Goal: Transaction & Acquisition: Purchase product/service

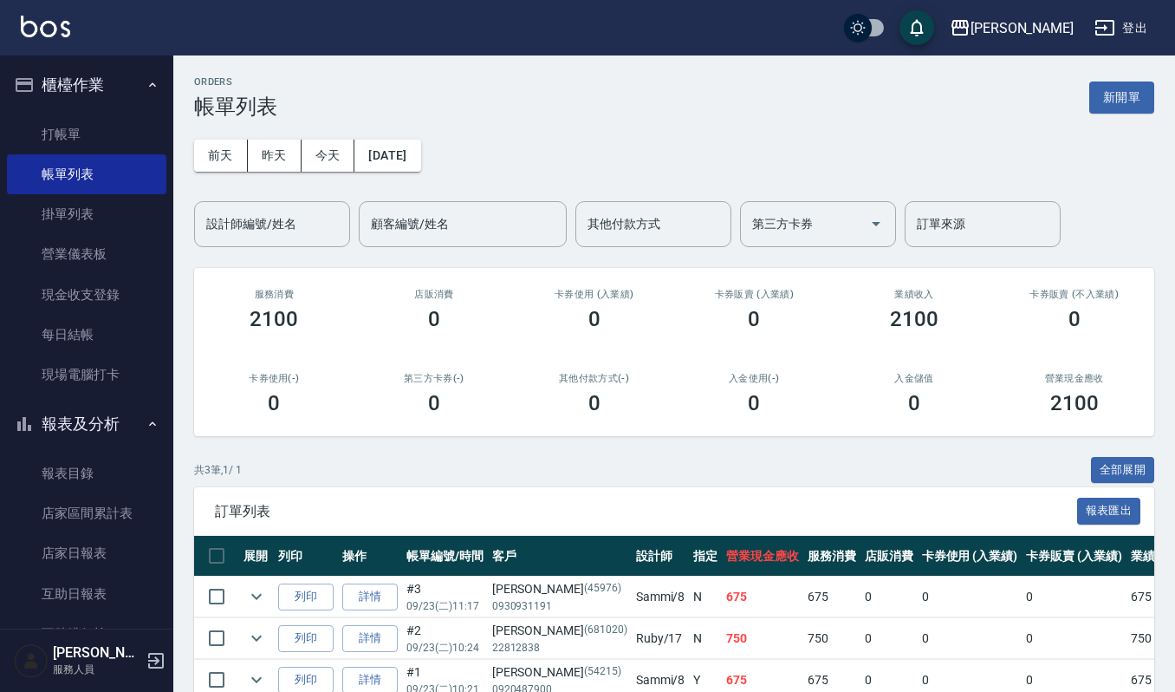
click at [754, 461] on div "共 3 筆, 1 / 1 全部展開" at bounding box center [674, 470] width 960 height 27
click at [371, 600] on link "詳情" at bounding box center [369, 596] width 55 height 27
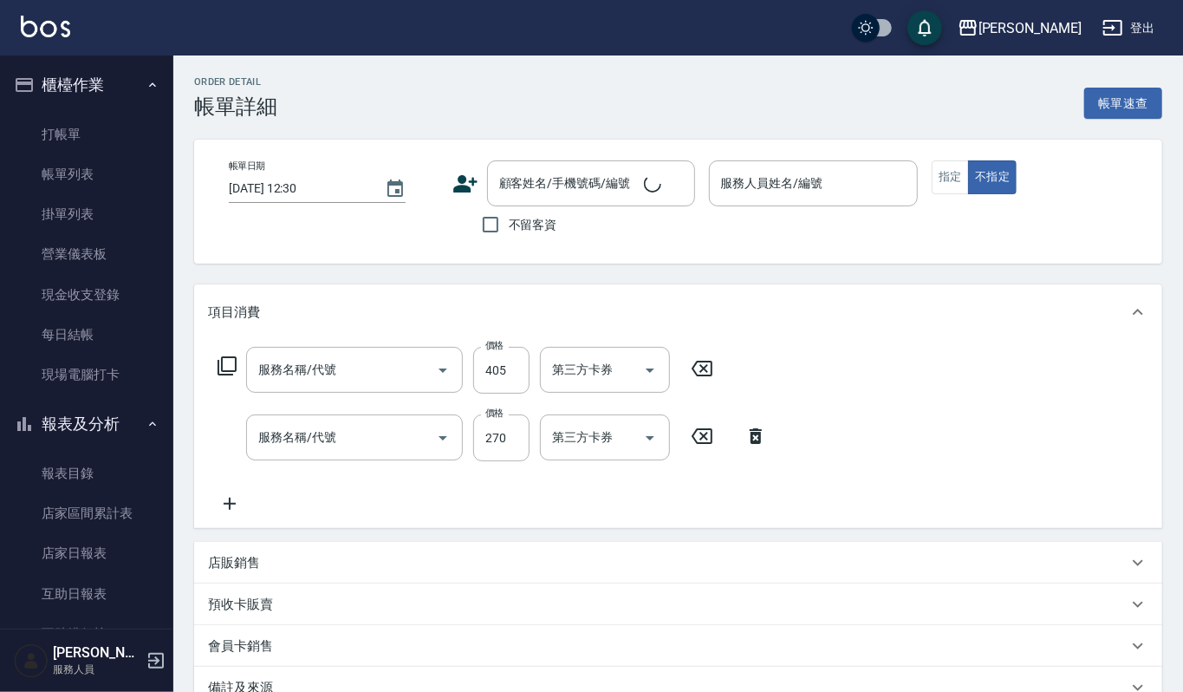
type input "[DATE] 11:17"
type input "Sammi-8"
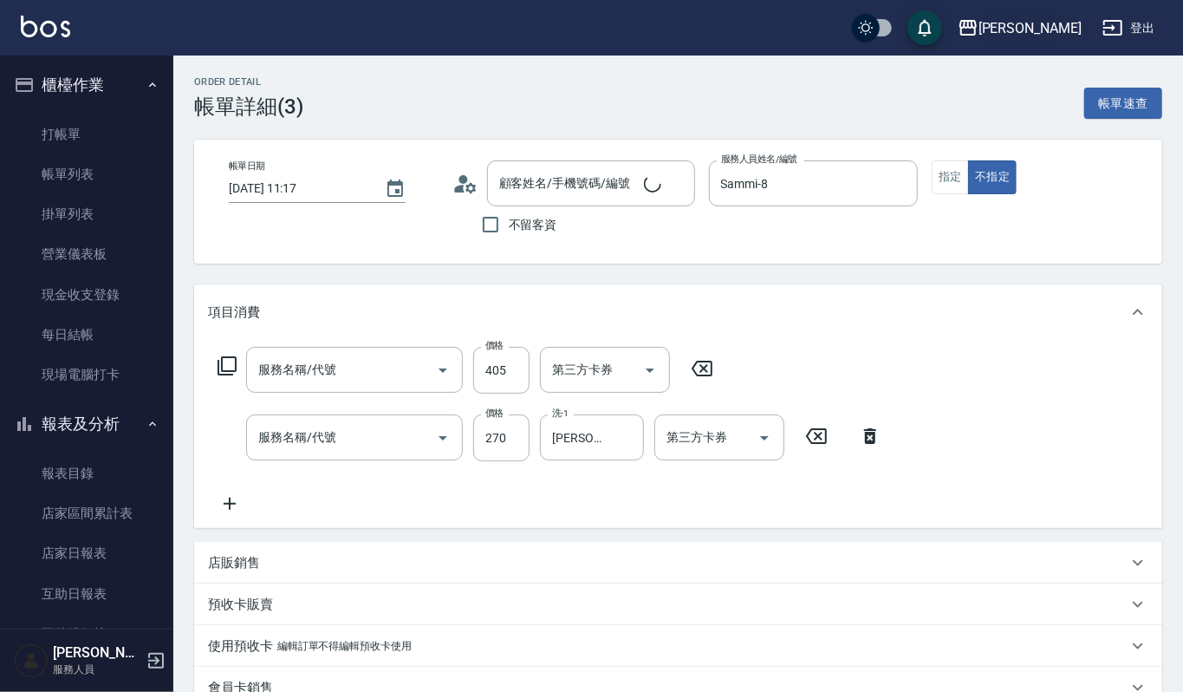
type input "創意剪髮(301)"
type input "一般洗髮(101)"
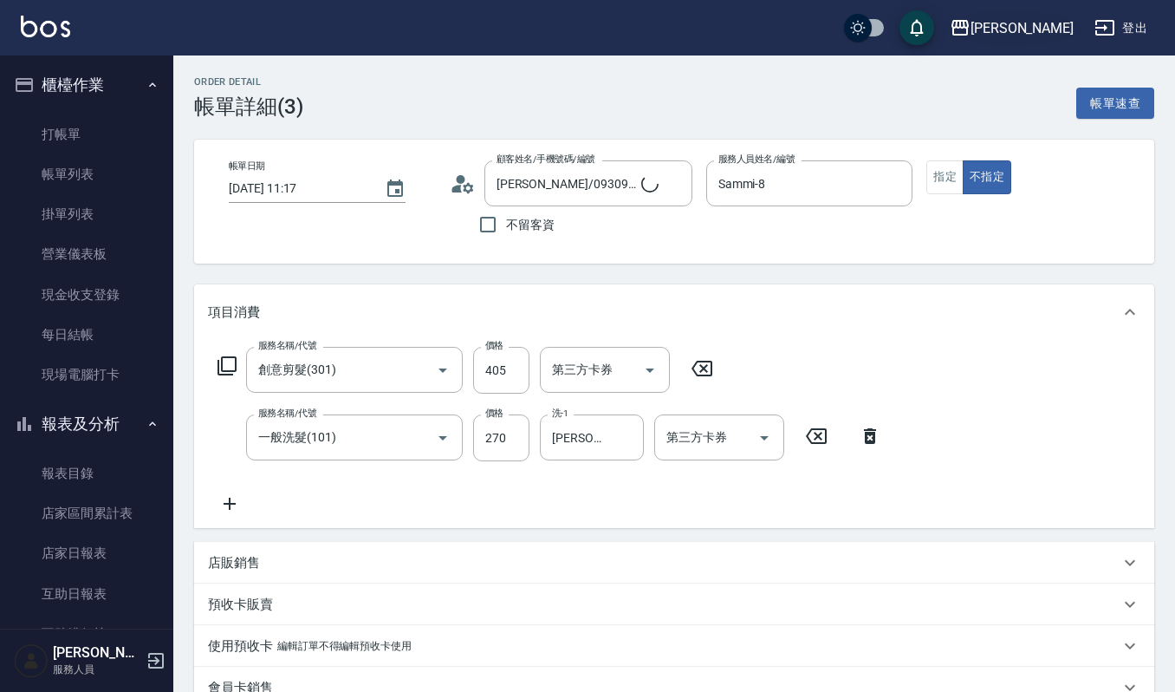
type input "[PERSON_NAME]/0930931191/45976"
click at [929, 192] on button "指定" at bounding box center [944, 177] width 37 height 34
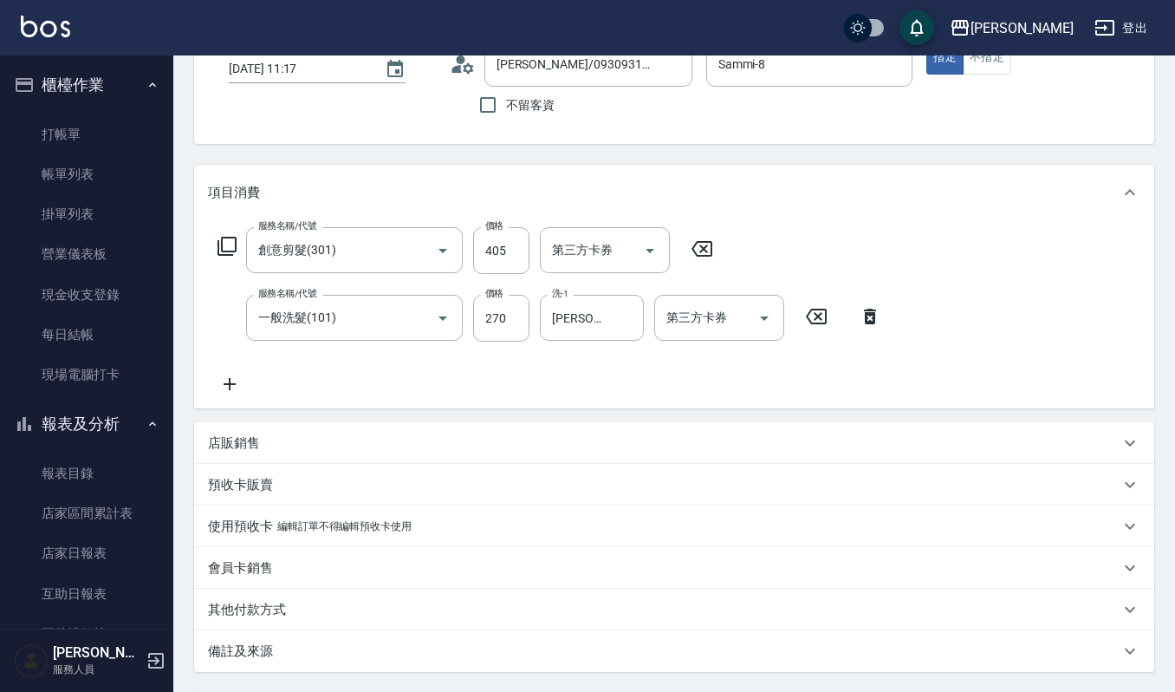
scroll to position [283, 0]
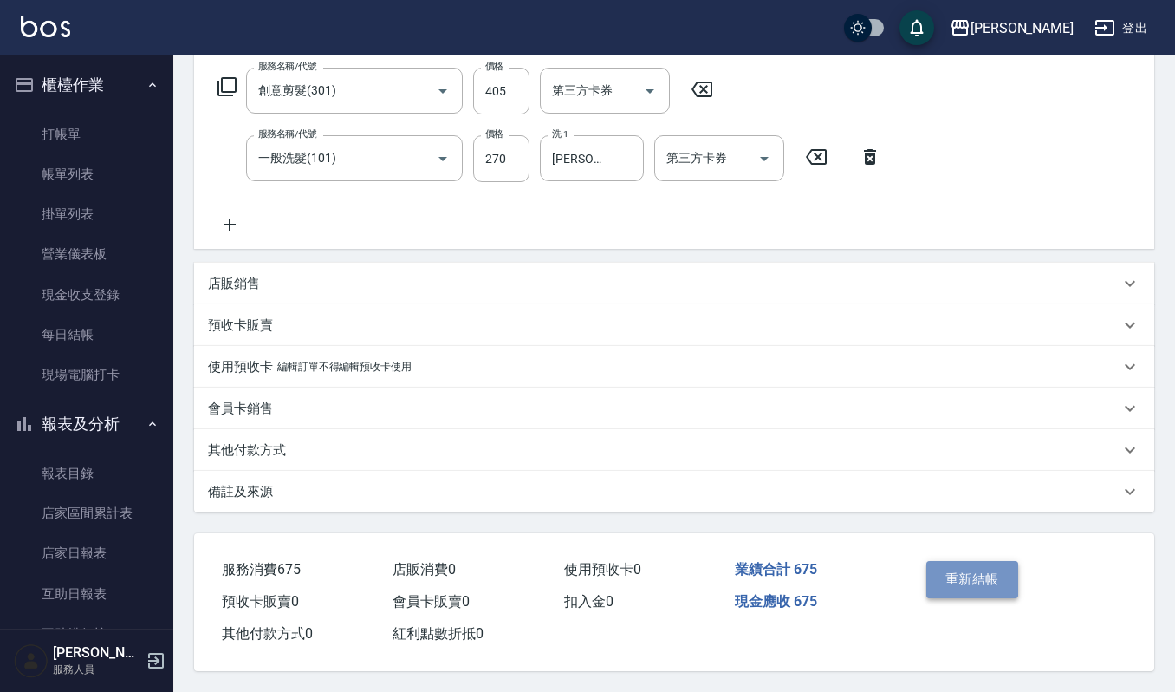
click at [955, 565] on button "重新結帳" at bounding box center [972, 579] width 92 height 36
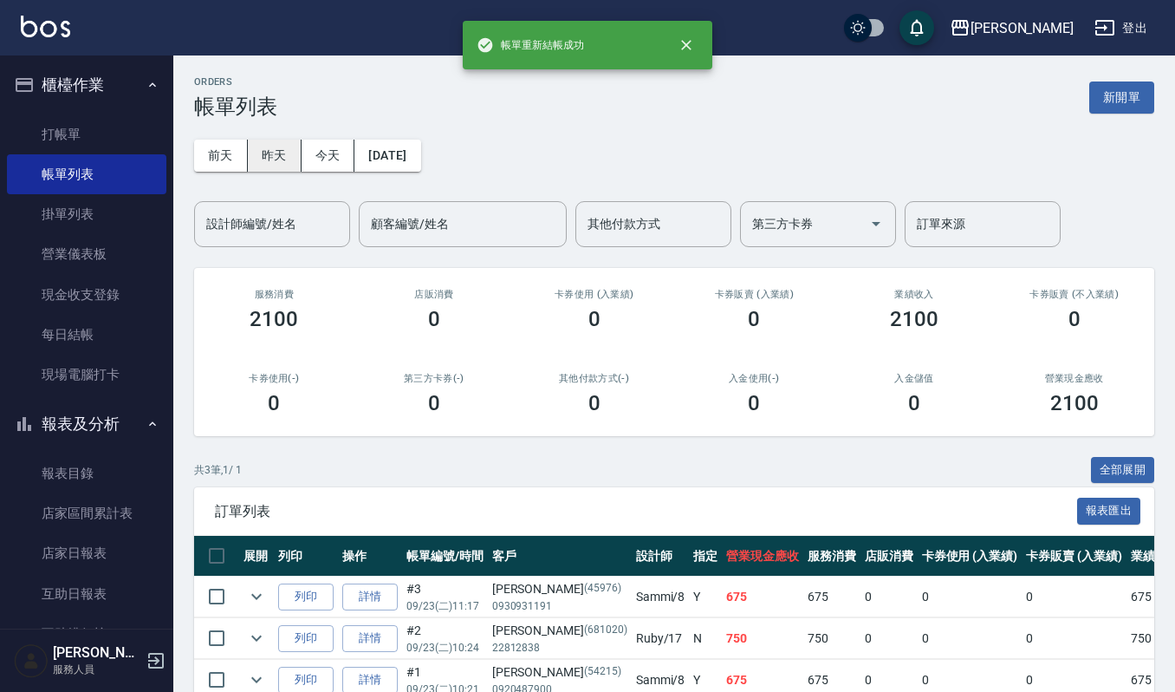
click at [397, 143] on button "[DATE]" at bounding box center [387, 156] width 66 height 32
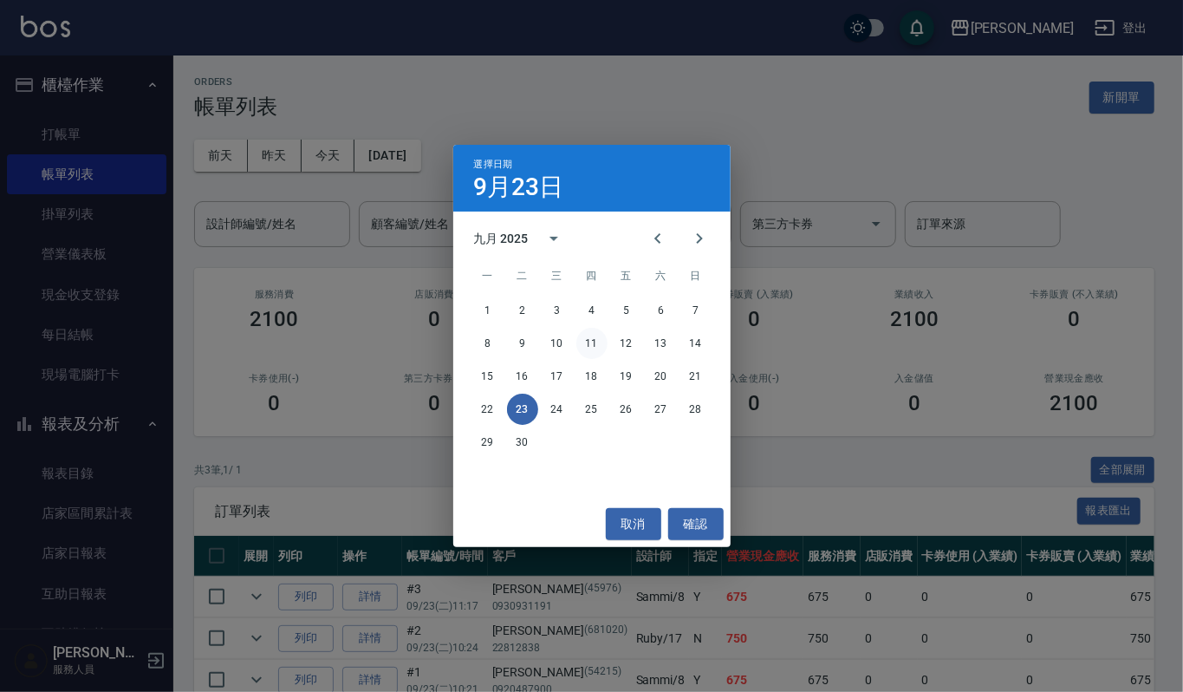
click at [597, 347] on button "11" at bounding box center [591, 343] width 31 height 31
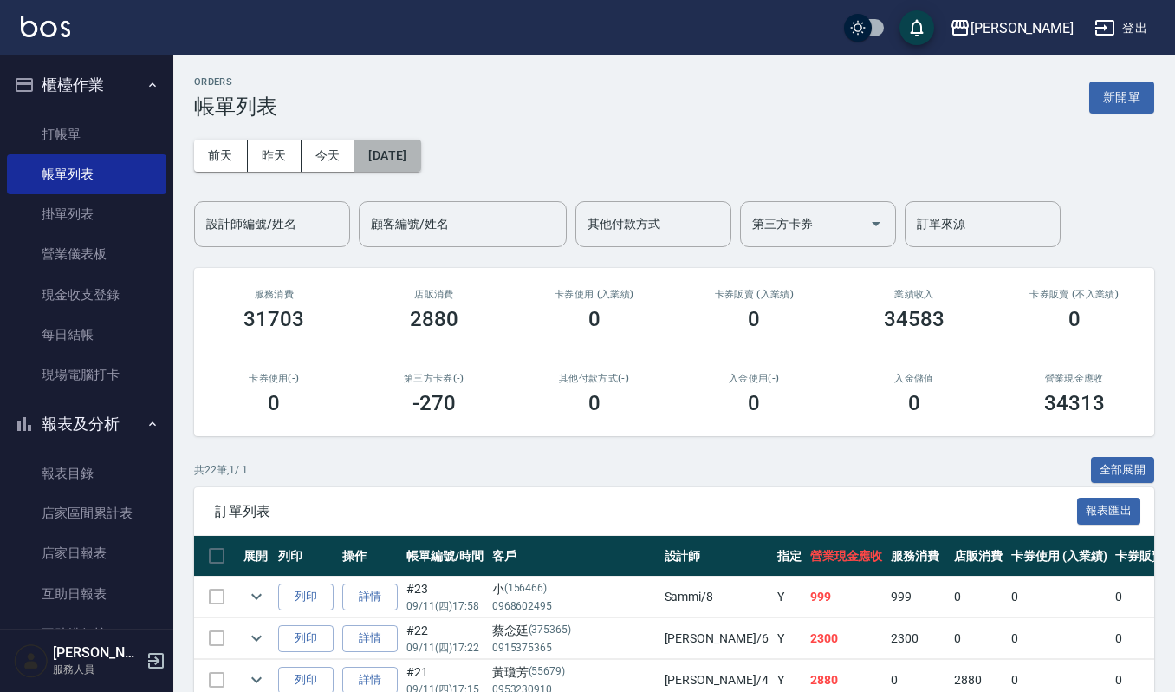
click at [420, 161] on button "[DATE]" at bounding box center [387, 156] width 66 height 32
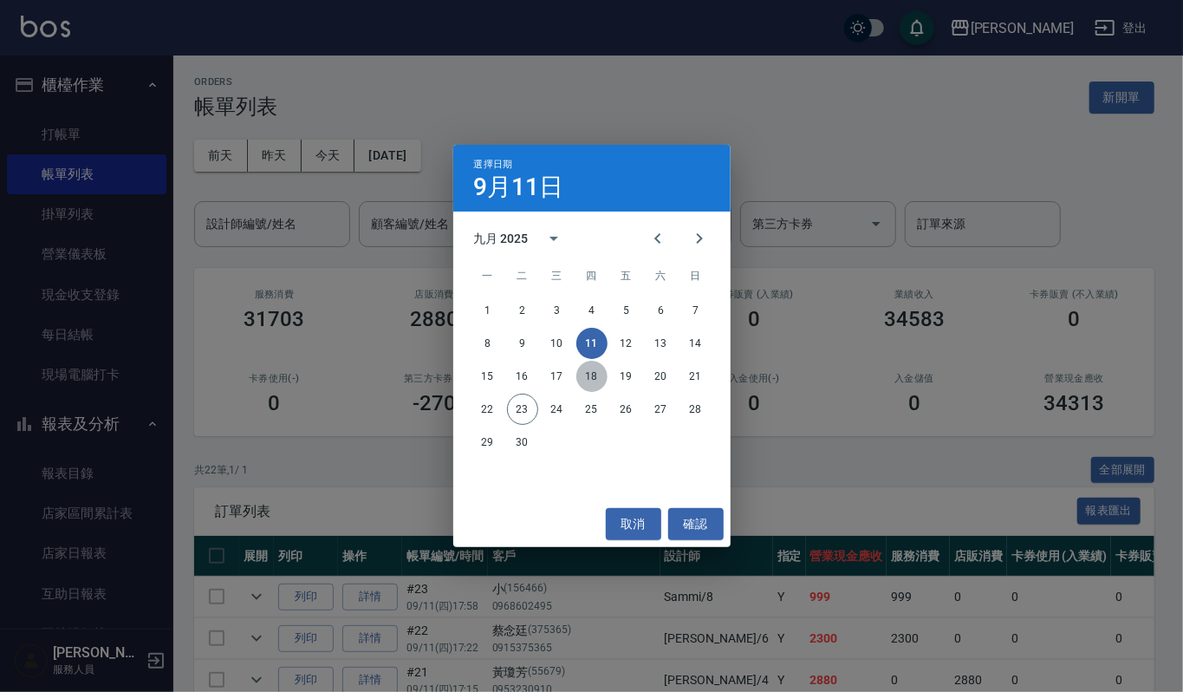
click at [590, 371] on button "18" at bounding box center [591, 375] width 31 height 31
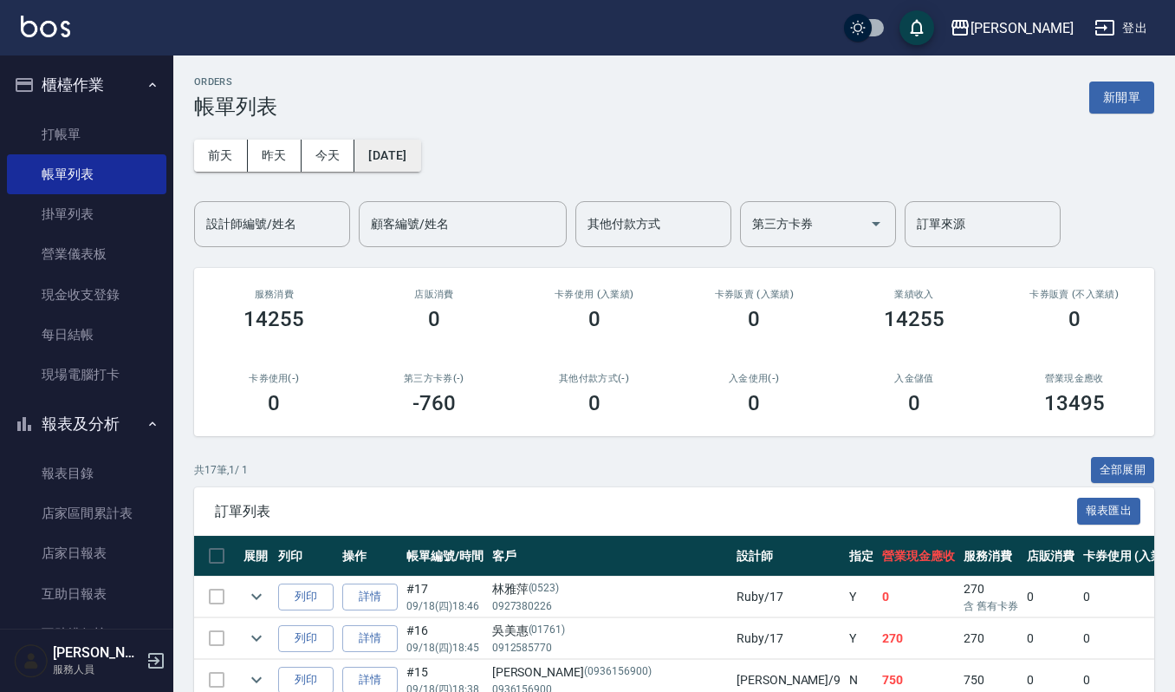
click at [395, 149] on button "[DATE]" at bounding box center [387, 156] width 66 height 32
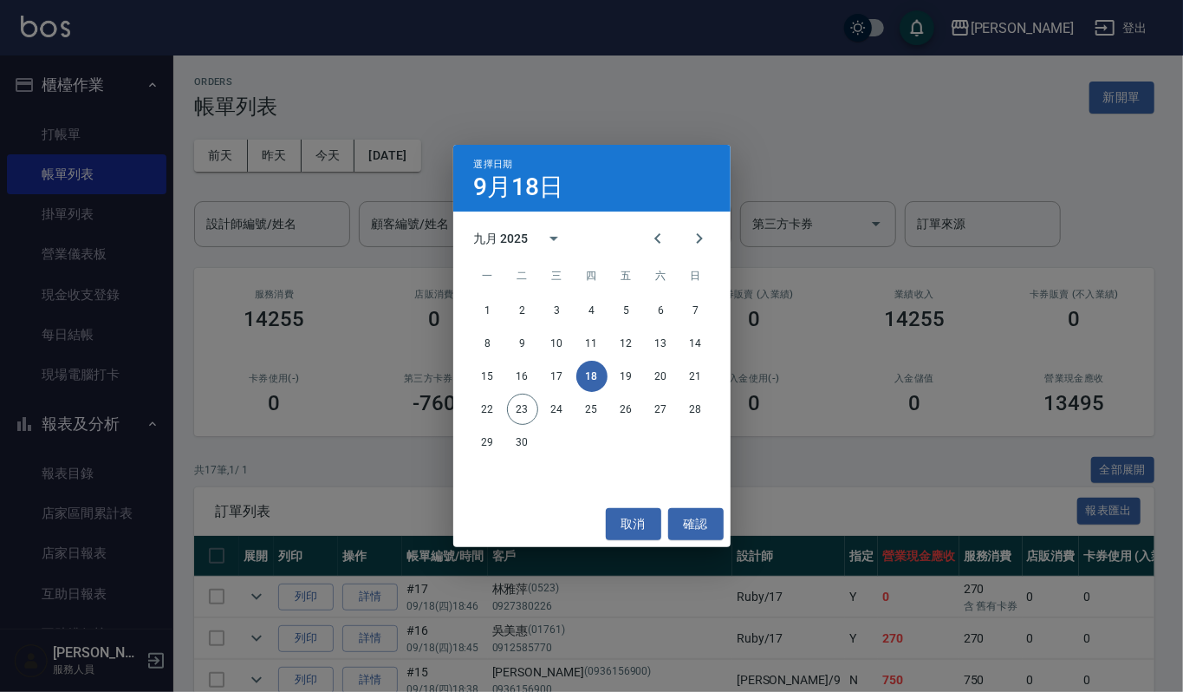
click at [313, 159] on div "選擇日期 9月18日 九月 2025 一 二 三 四 五 六 日 1 2 3 4 5 6 7 8 9 10 11 12 13 14 15 16 17 18 1…" at bounding box center [591, 346] width 1183 height 692
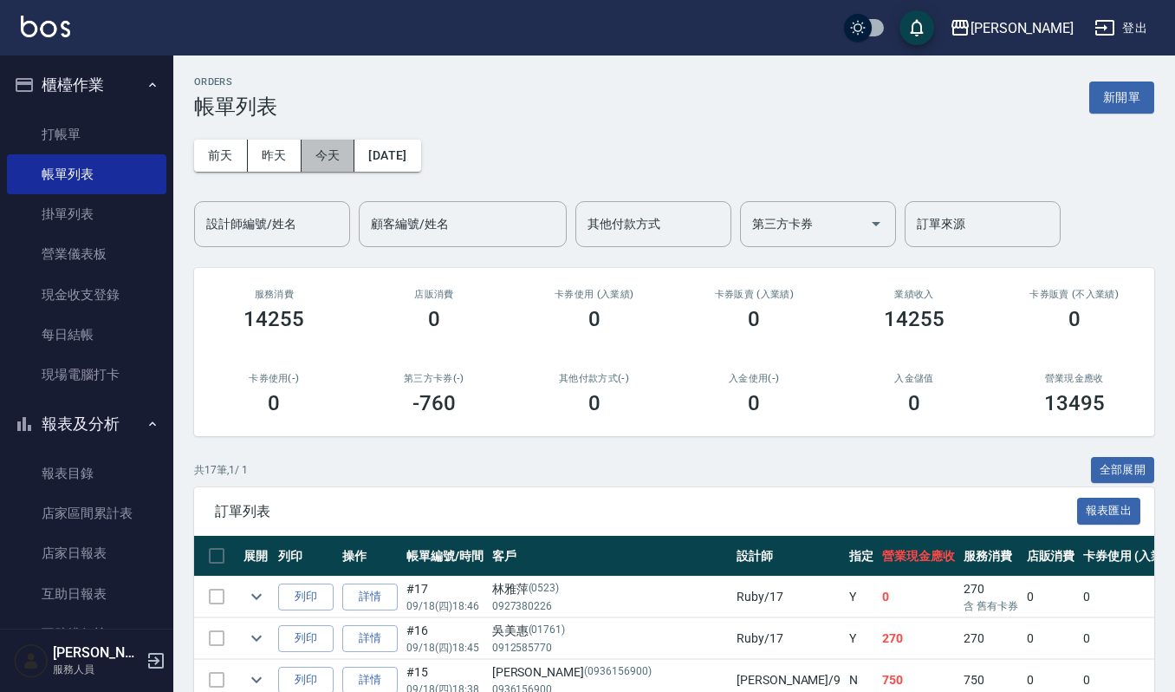
click at [344, 150] on button "今天" at bounding box center [329, 156] width 54 height 32
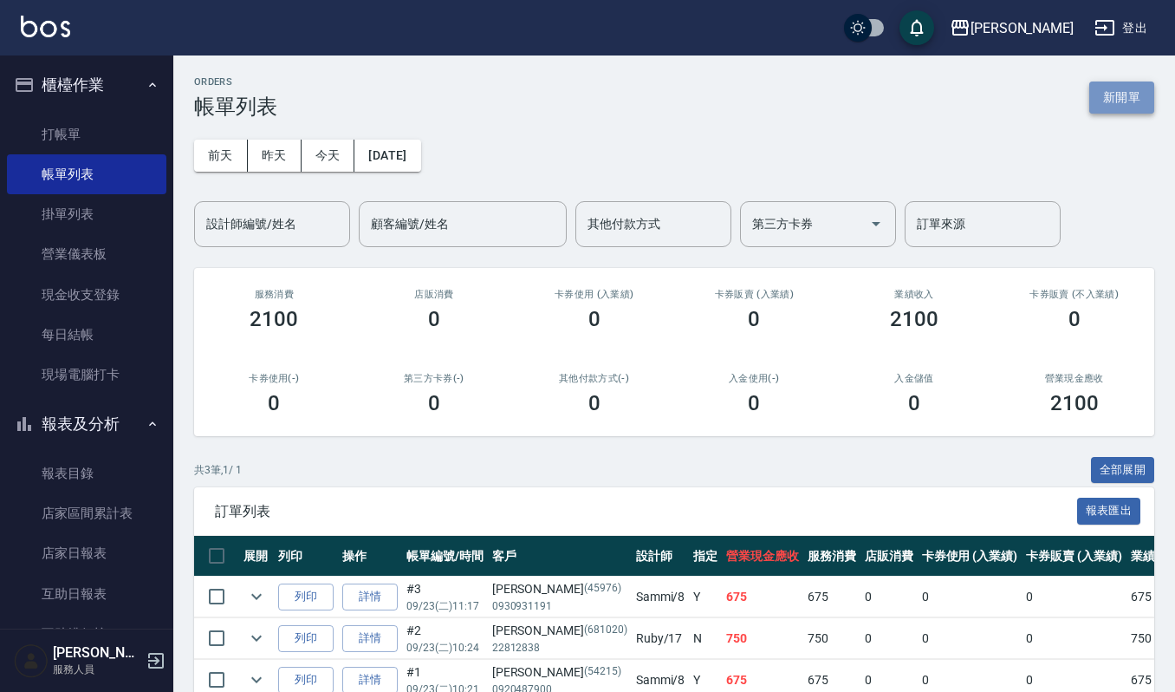
click at [1128, 90] on button "新開單" at bounding box center [1121, 97] width 65 height 32
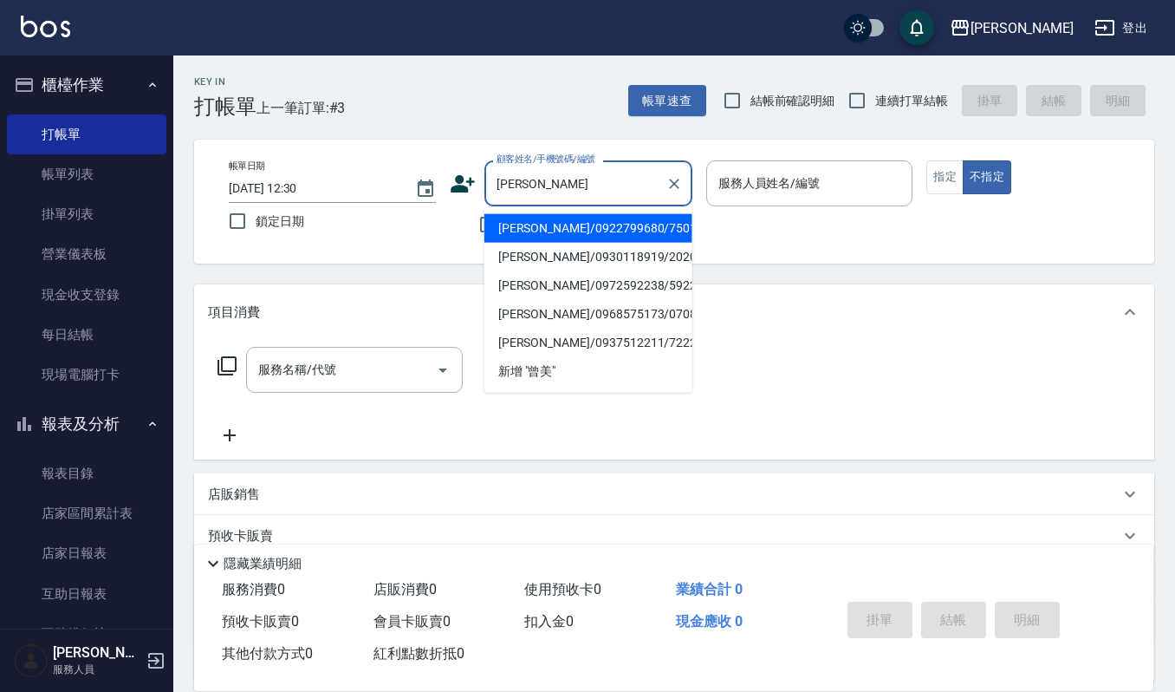
click at [545, 220] on li "[PERSON_NAME]/0922799680/7501" at bounding box center [588, 228] width 208 height 29
type input "[PERSON_NAME]/0922799680/7501"
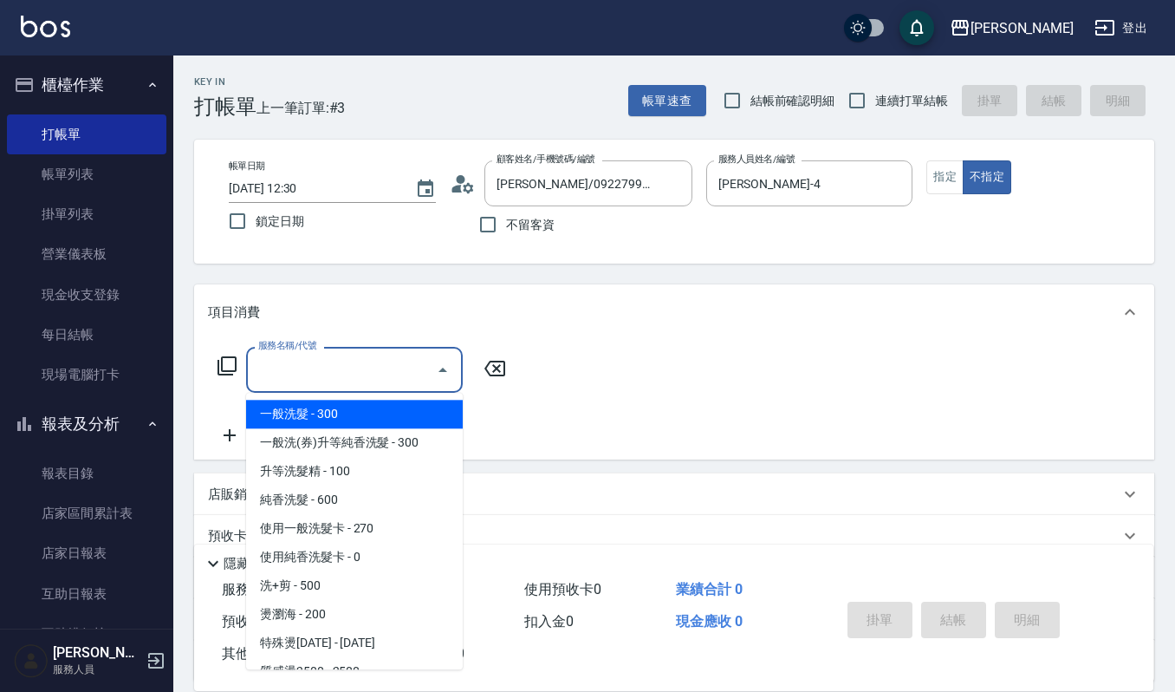
click at [375, 373] on input "服務名稱/代號" at bounding box center [341, 369] width 175 height 30
click at [783, 195] on input "[PERSON_NAME]-4" at bounding box center [797, 183] width 166 height 30
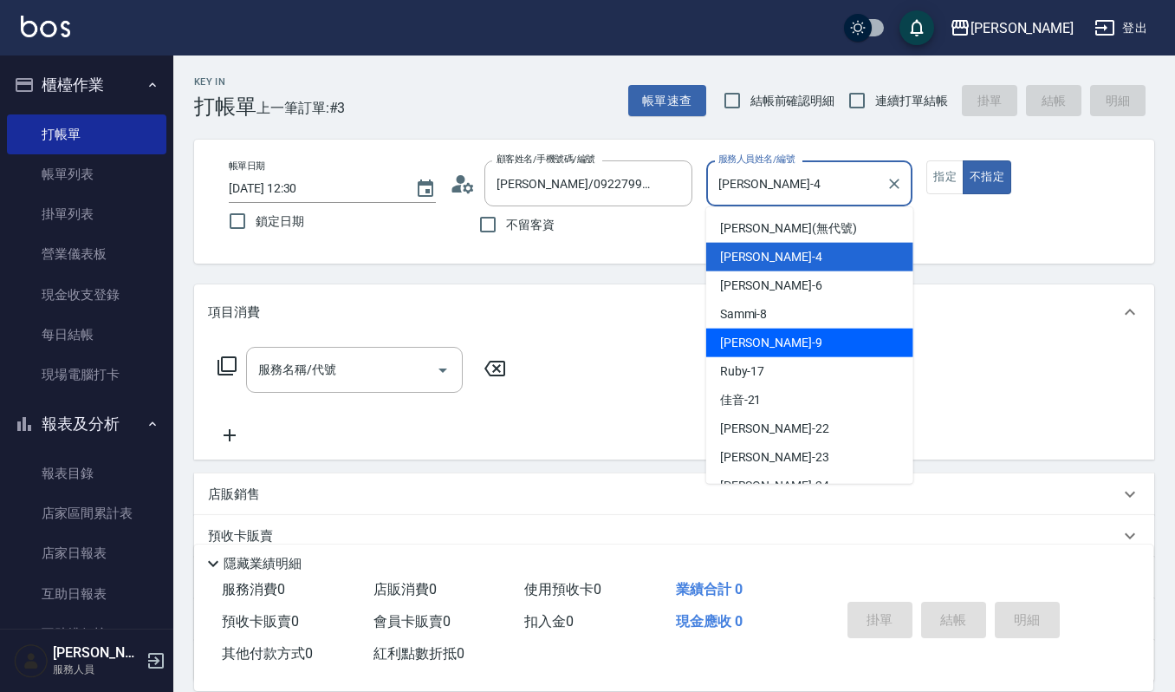
click at [783, 354] on div "[PERSON_NAME] -9" at bounding box center [809, 342] width 207 height 29
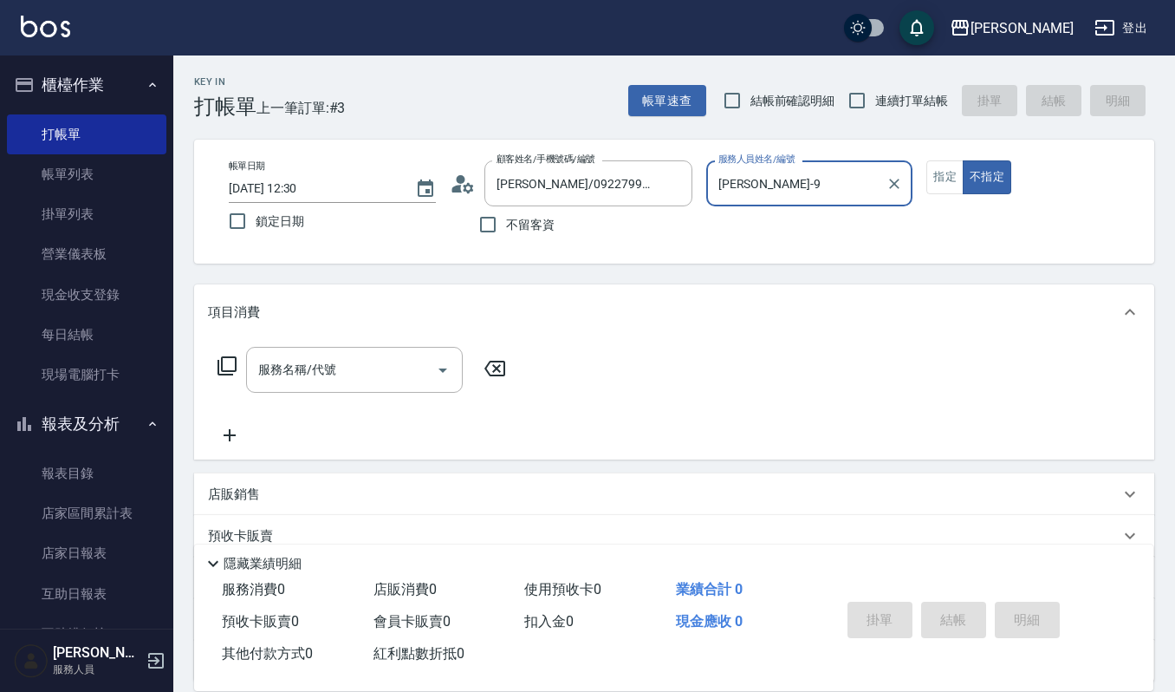
click at [812, 189] on input "[PERSON_NAME]-9" at bounding box center [797, 183] width 166 height 30
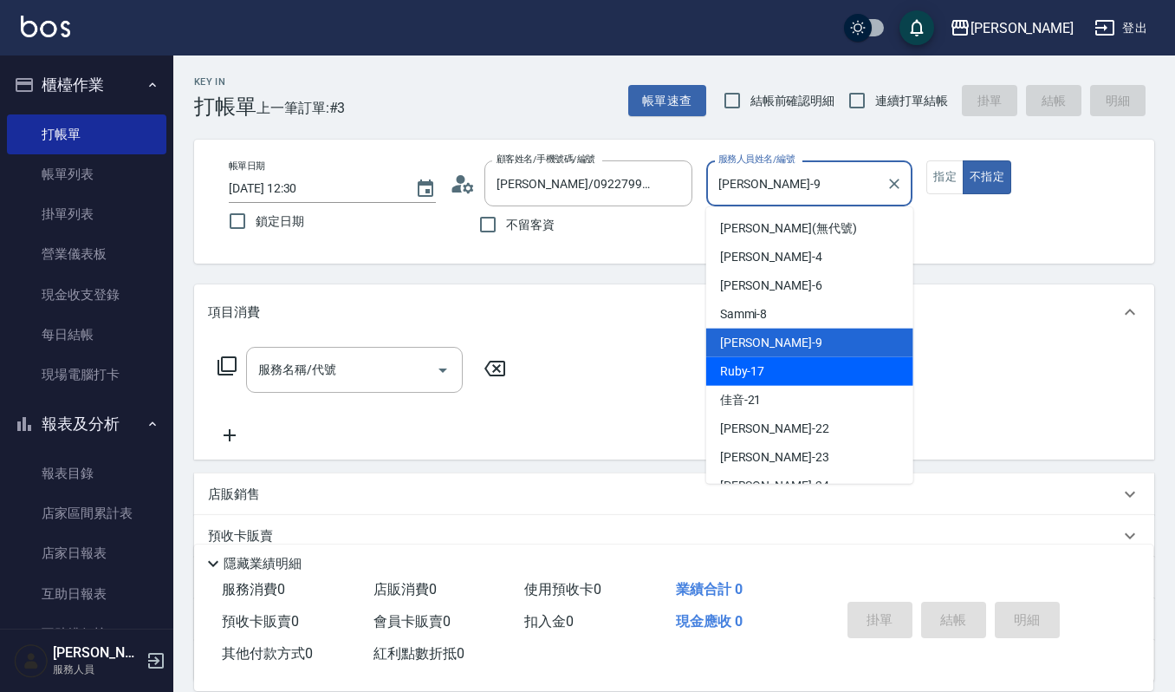
click at [778, 366] on div "Ruby -17" at bounding box center [809, 371] width 207 height 29
type input "Ruby-17"
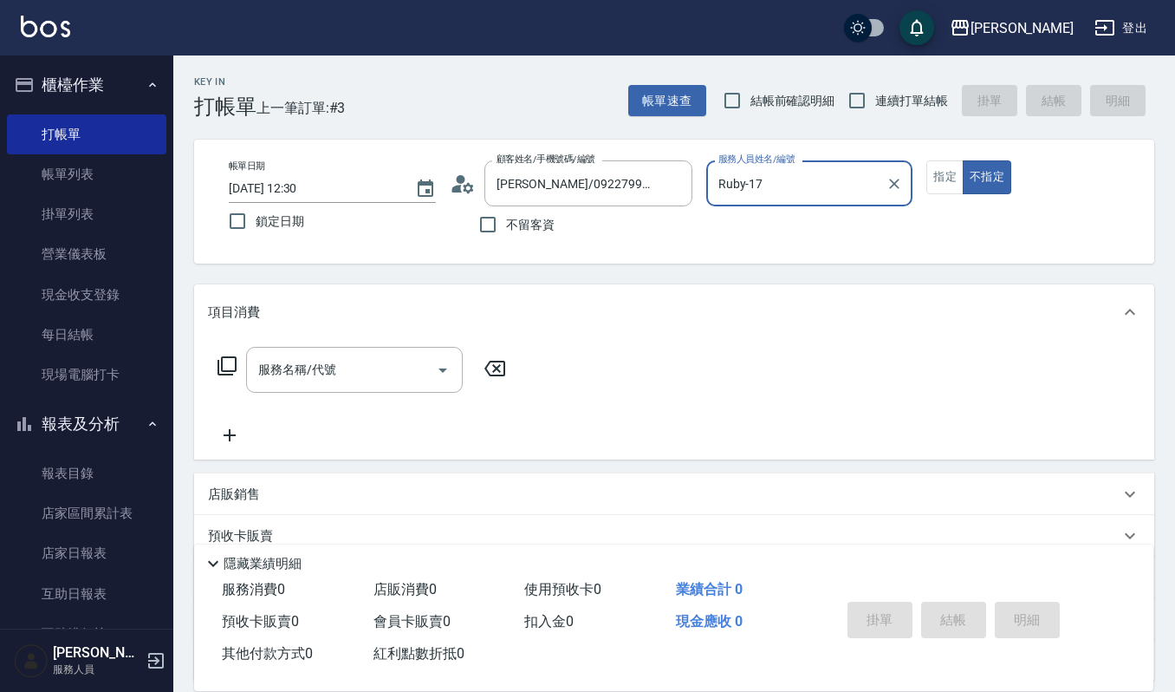
click at [308, 340] on div "項目消費" at bounding box center [674, 311] width 960 height 55
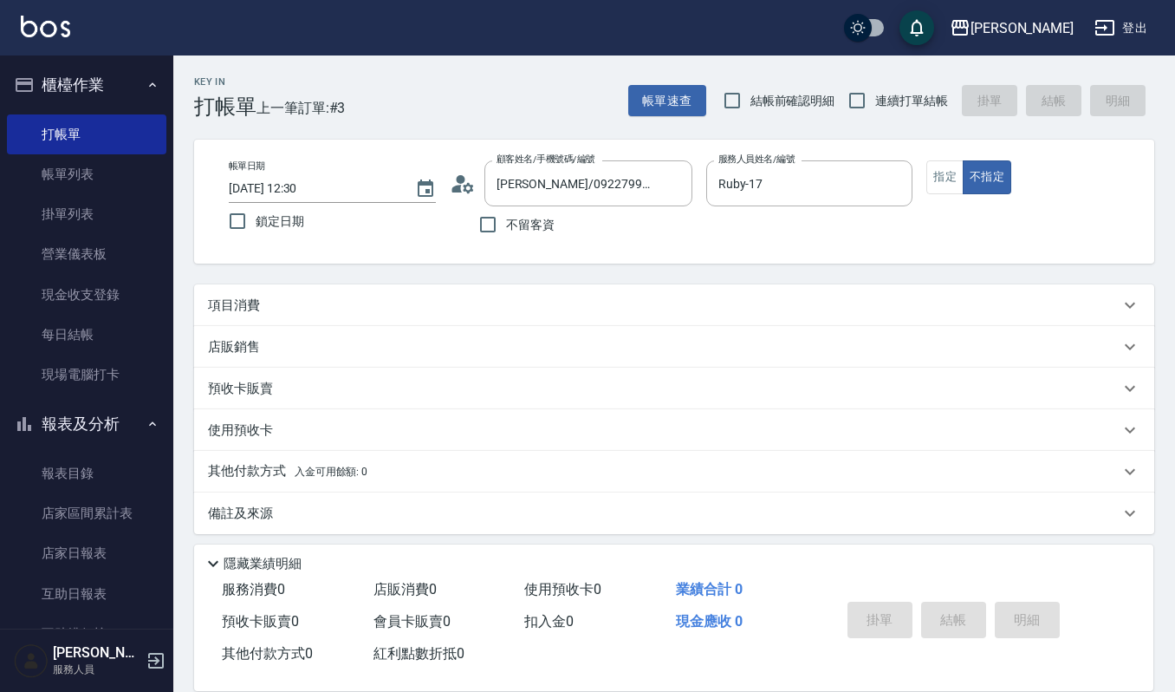
click at [307, 350] on div "店販銷售" at bounding box center [664, 347] width 912 height 18
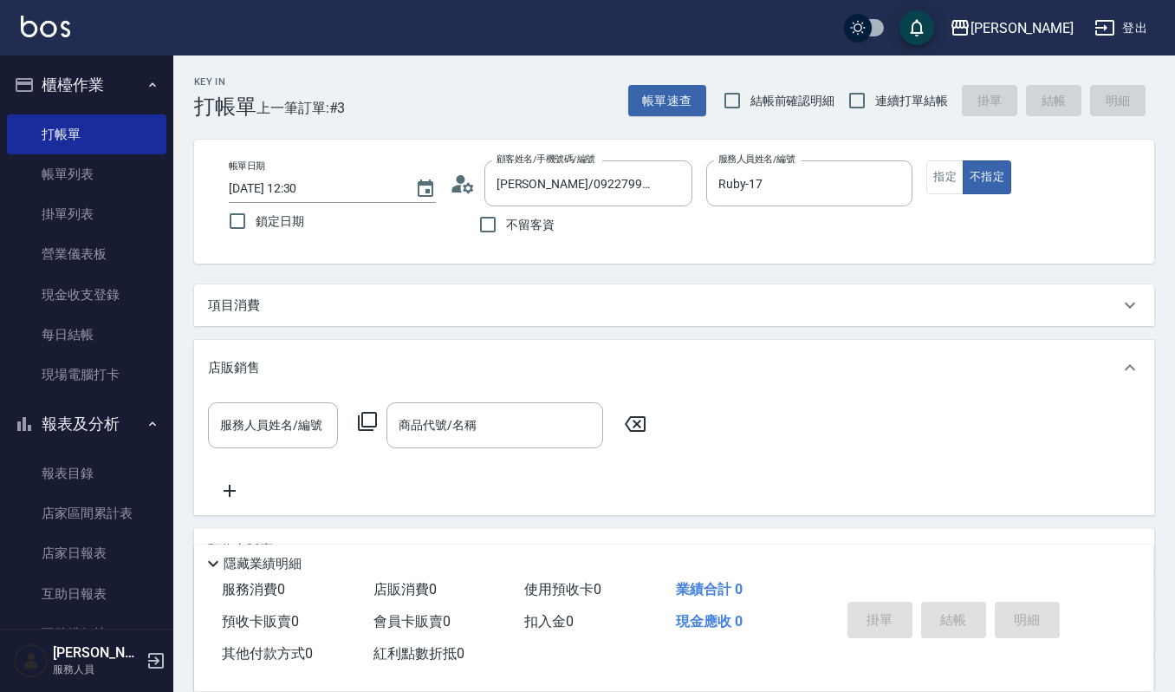
click at [352, 308] on div "項目消費" at bounding box center [664, 305] width 912 height 18
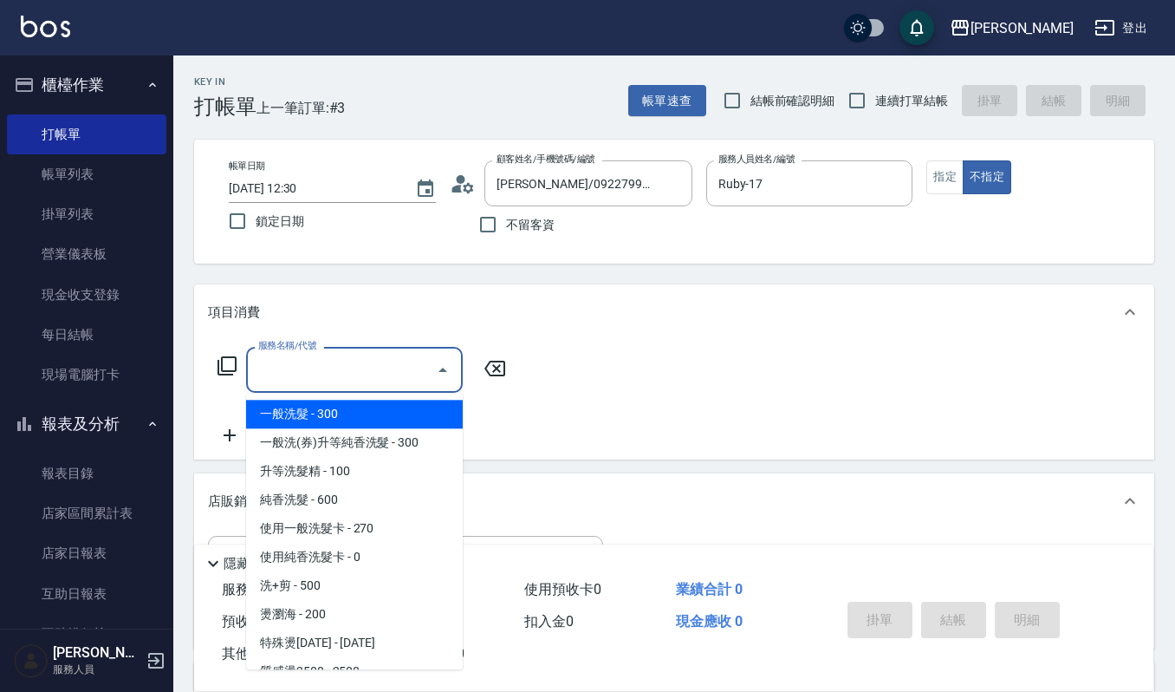
click at [327, 357] on input "服務名稱/代號" at bounding box center [341, 369] width 175 height 30
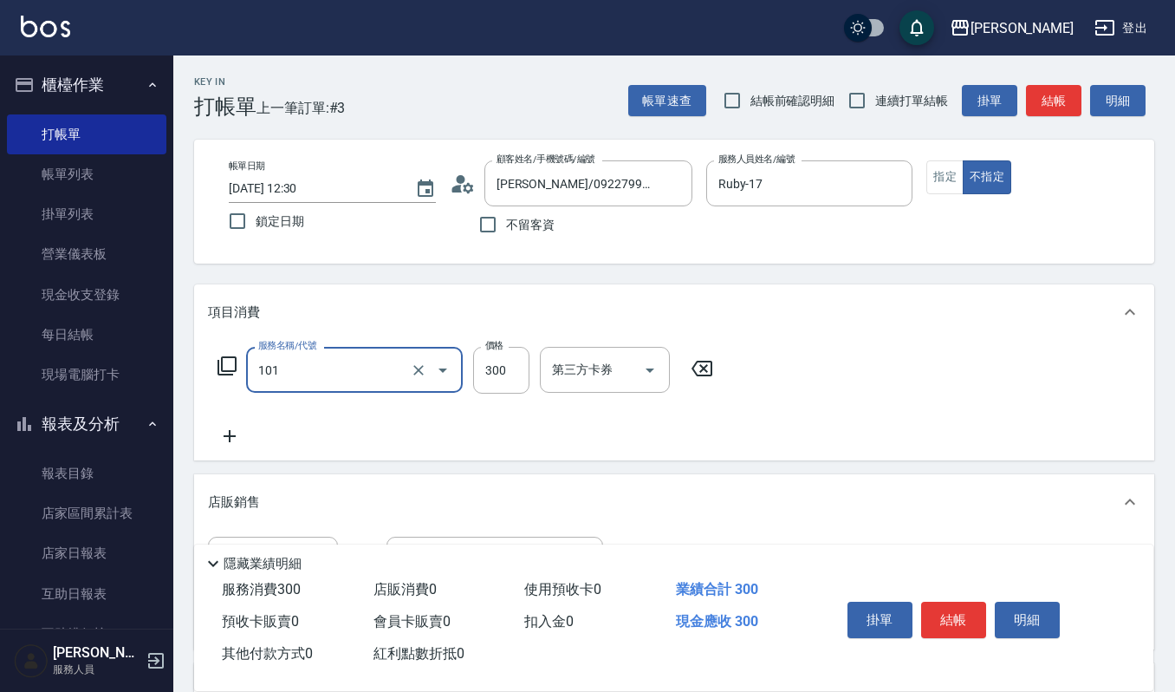
type input "一般洗髮(101)"
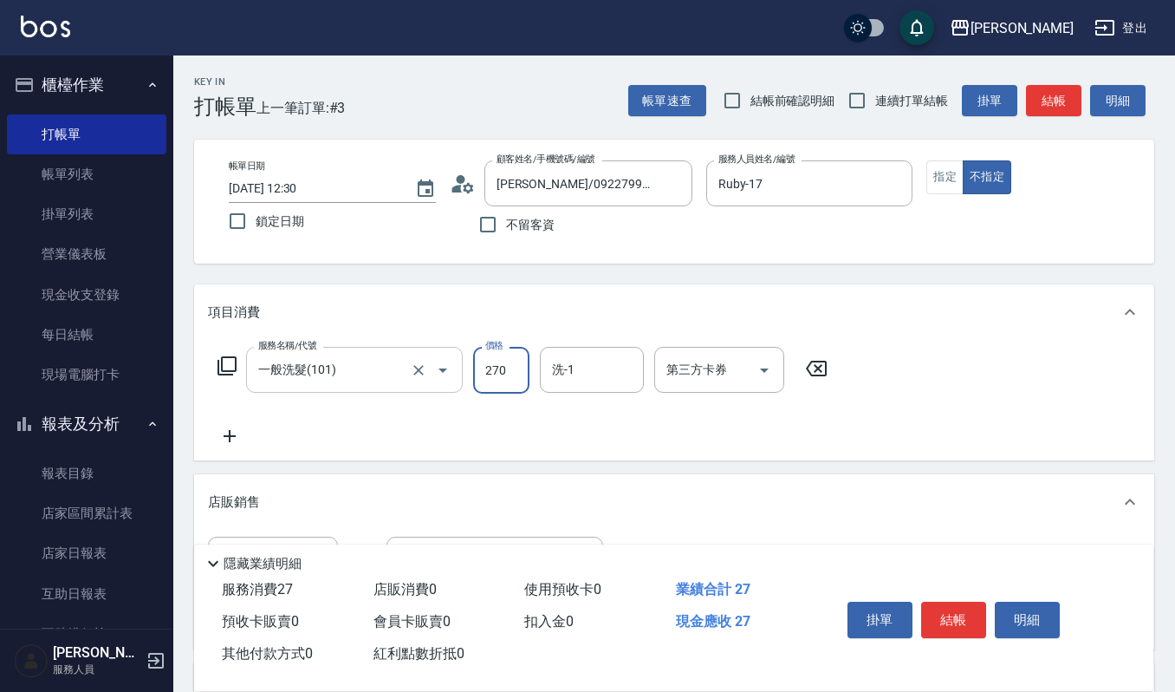
type input "270"
type input "[PERSON_NAME]-22"
click at [940, 611] on button "結帳" at bounding box center [953, 619] width 65 height 36
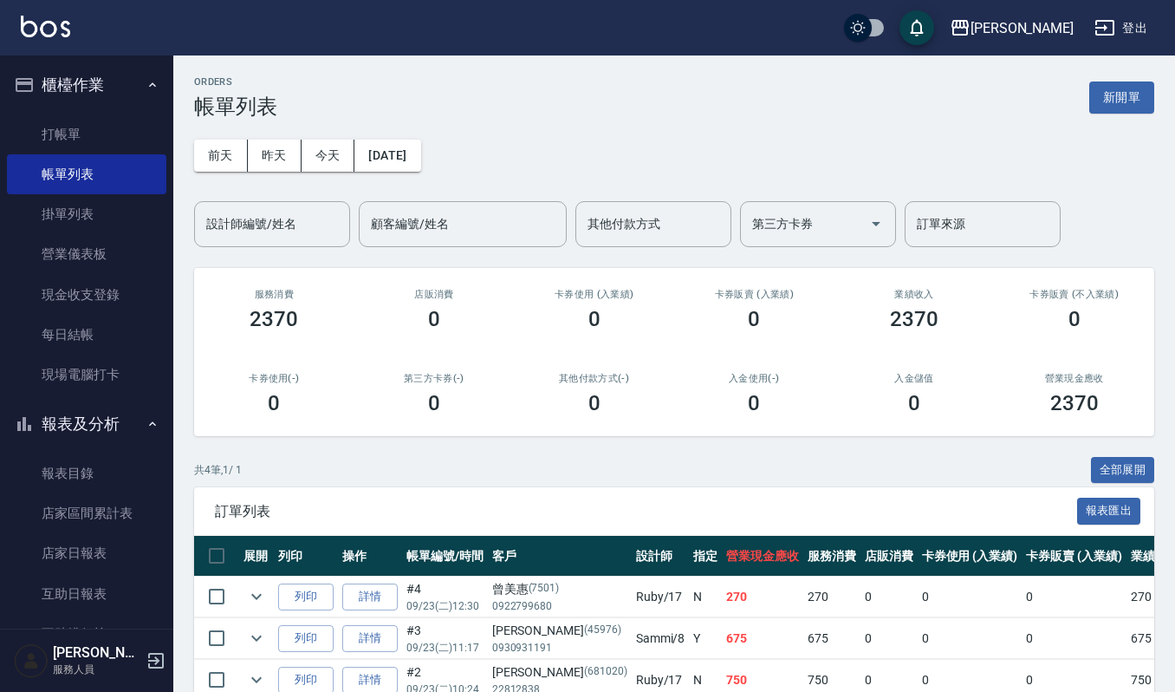
click at [472, 441] on div "ORDERS 帳單列表 新開單 [DATE] [DATE] [DATE] [DATE] 設計師編號/姓名 設計師編號/姓名 顧客編號/姓名 顧客編號/姓名 其…" at bounding box center [674, 432] width 1002 height 755
